Goal: Navigation & Orientation: Find specific page/section

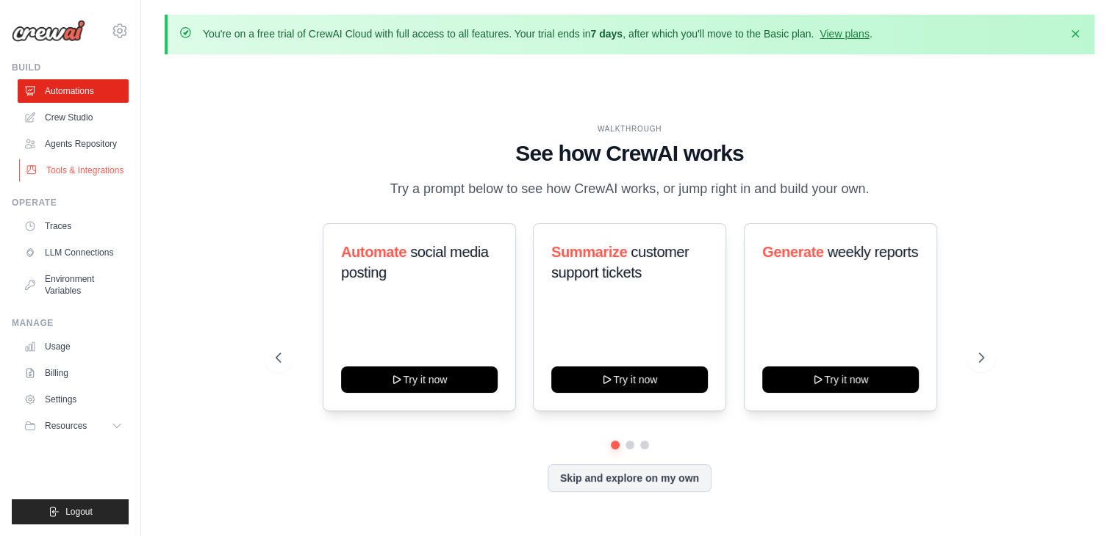
click at [76, 162] on link "Tools & Integrations" at bounding box center [74, 171] width 111 height 24
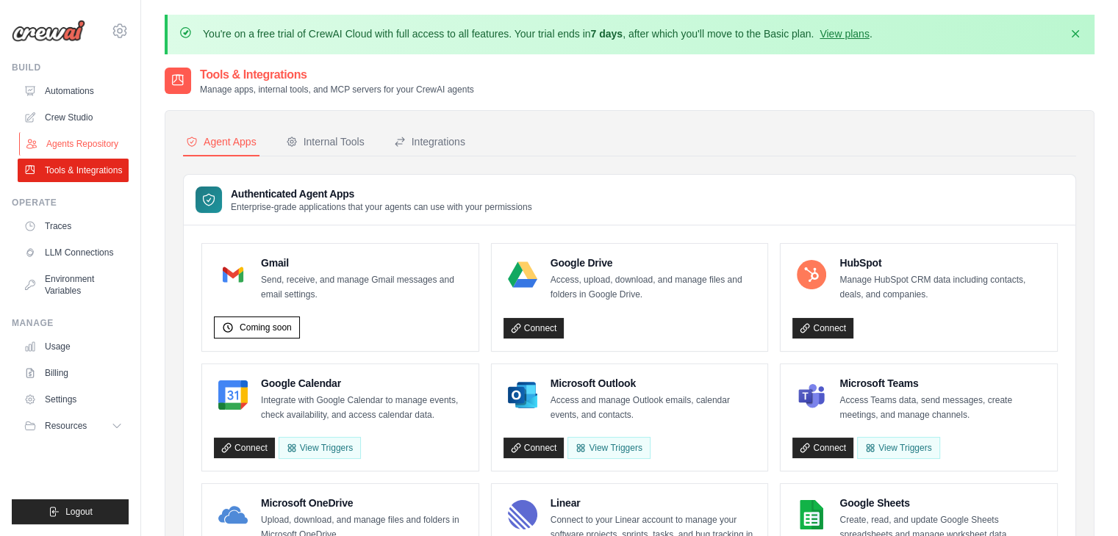
click at [79, 133] on link "Agents Repository" at bounding box center [74, 144] width 111 height 24
